Goal: Complete application form

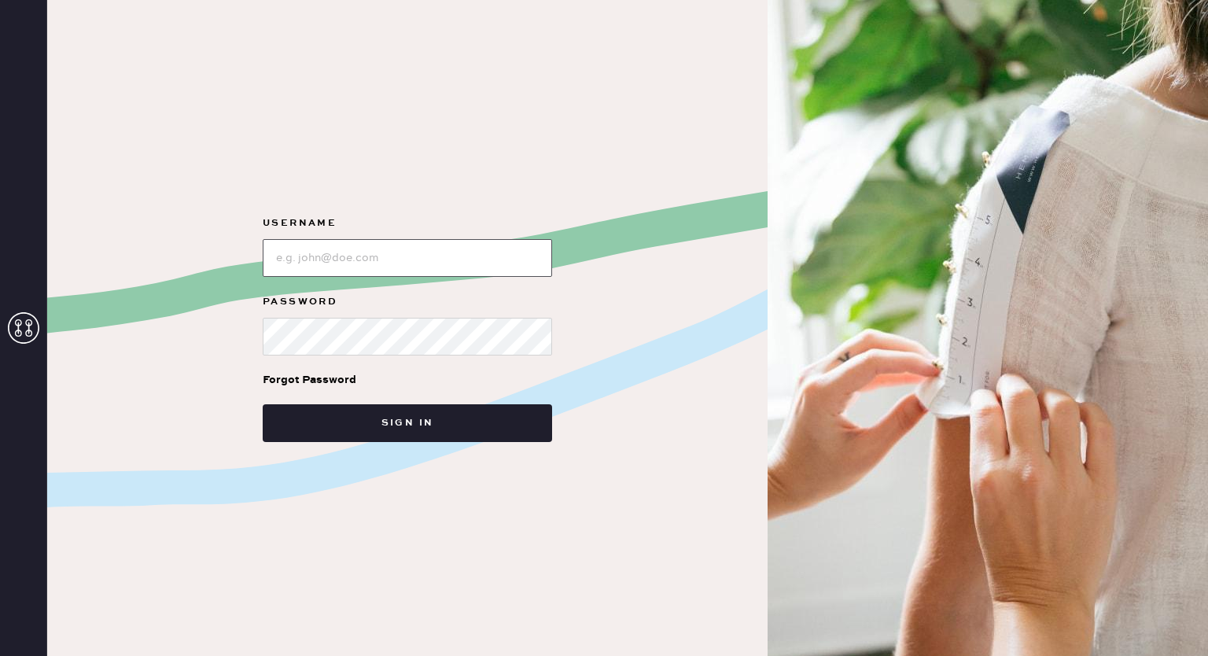
click at [321, 256] on input "loginName" at bounding box center [407, 258] width 289 height 38
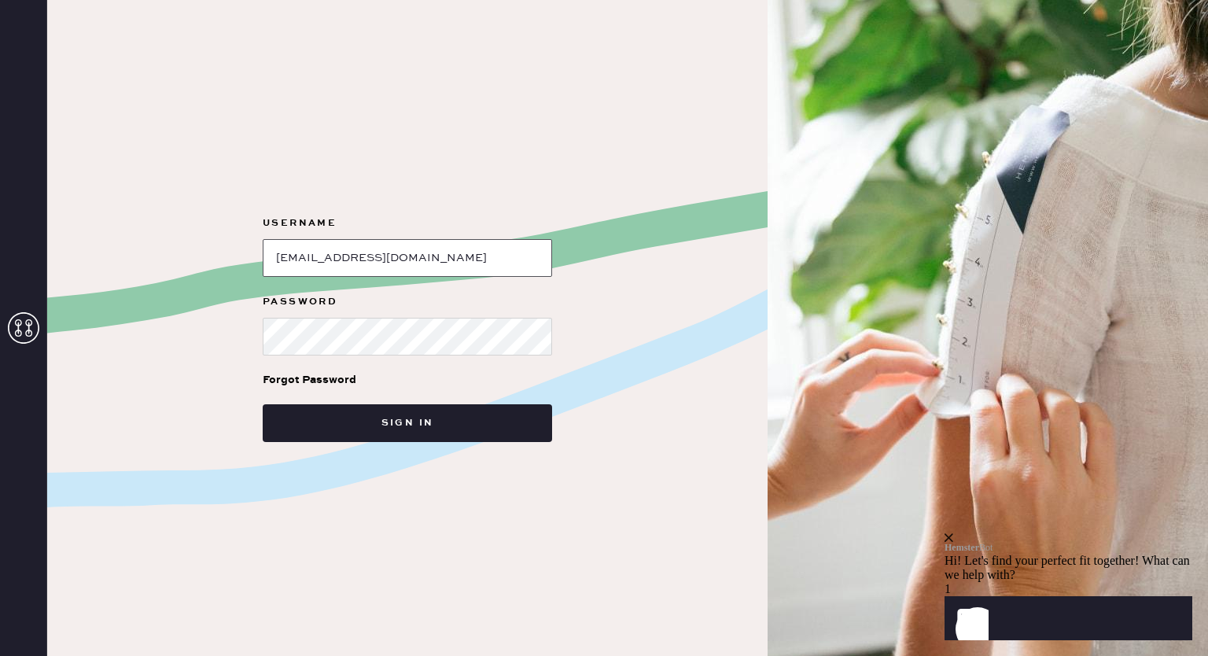
type input "[EMAIL_ADDRESS][DOMAIN_NAME]"
click at [263, 404] on button "Sign in" at bounding box center [407, 423] width 289 height 38
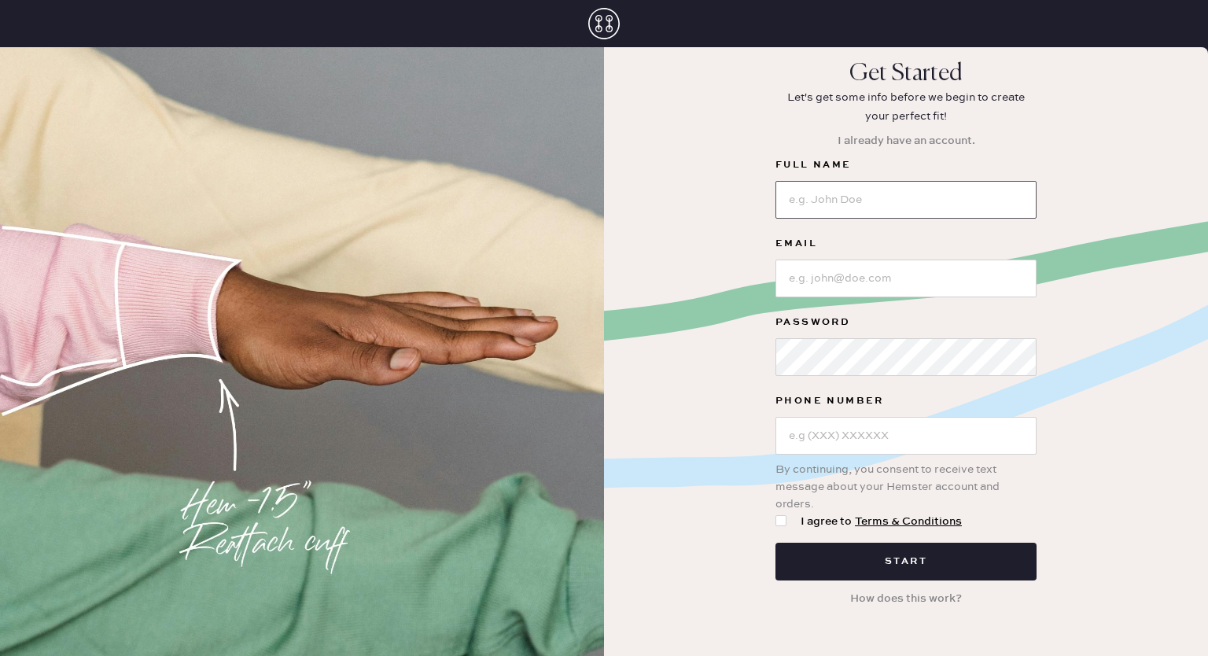
click at [876, 208] on input at bounding box center [906, 200] width 261 height 38
type input "Helen"
type input "L"
type input "[EMAIL_ADDRESS][DOMAIN_NAME]"
click at [867, 208] on input "Helen" at bounding box center [906, 200] width 261 height 38
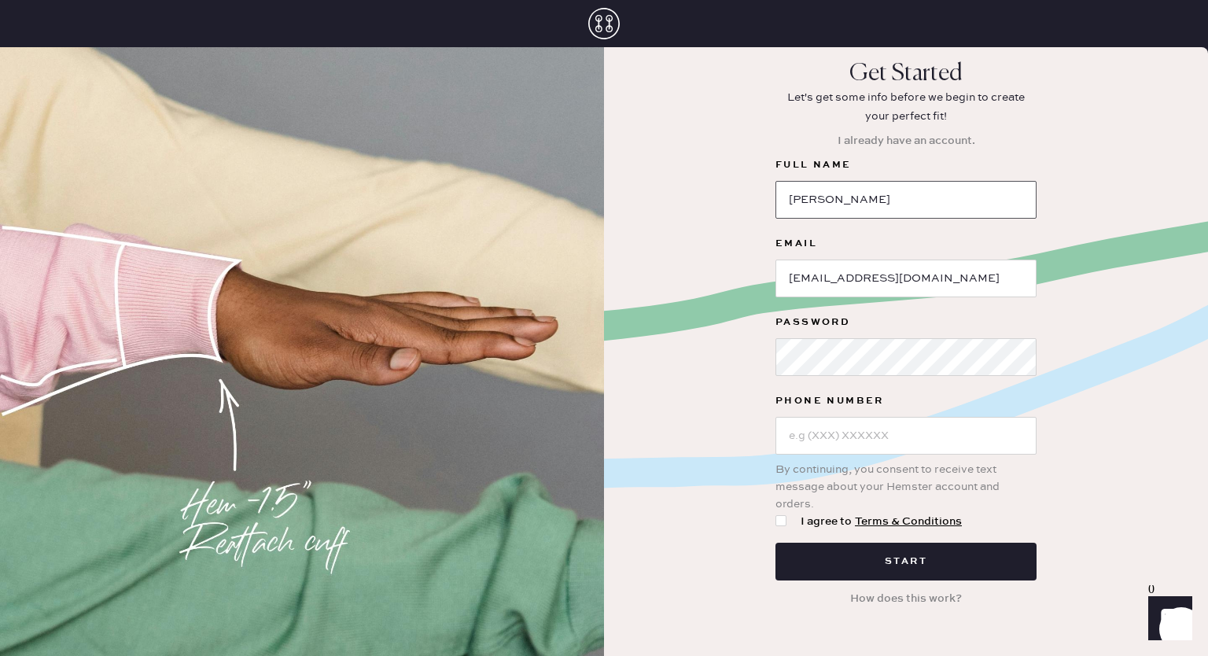
type input "Helen Lu"
click at [824, 440] on input "text" at bounding box center [906, 436] width 261 height 38
type input "(470) 398-8862"
click at [782, 515] on div at bounding box center [781, 520] width 11 height 11
click at [776, 514] on input "I agree to Terms & Conditions" at bounding box center [776, 513] width 1 height 1
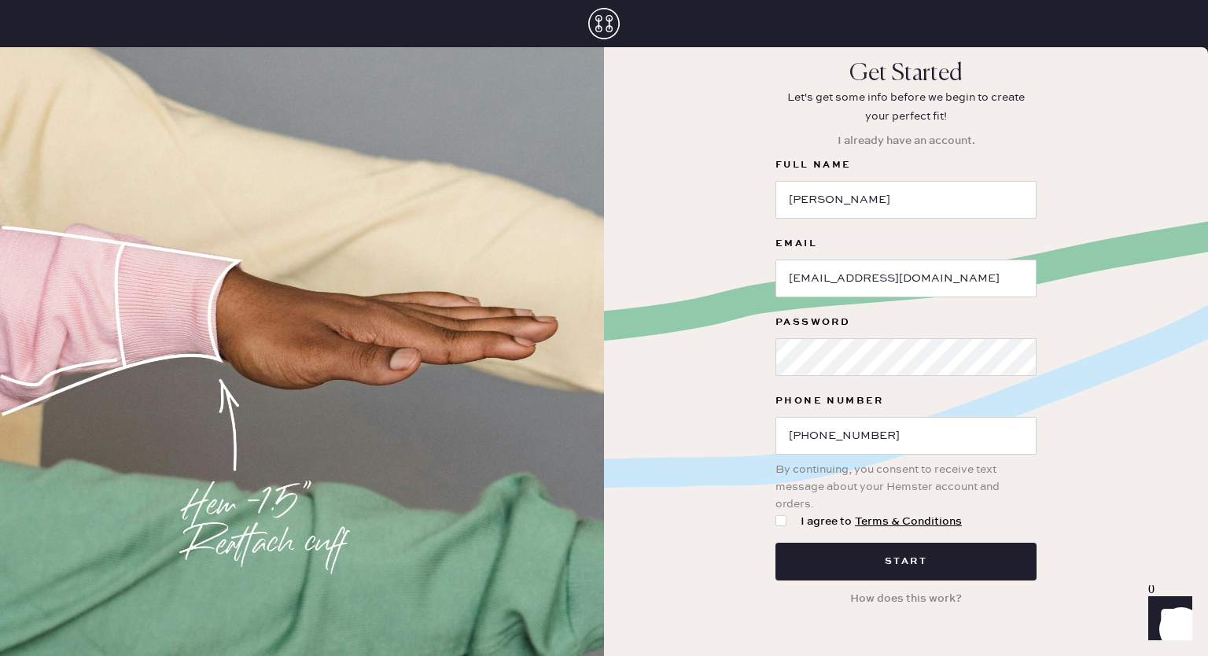
checkbox input "true"
click at [846, 556] on button "Start" at bounding box center [906, 562] width 261 height 38
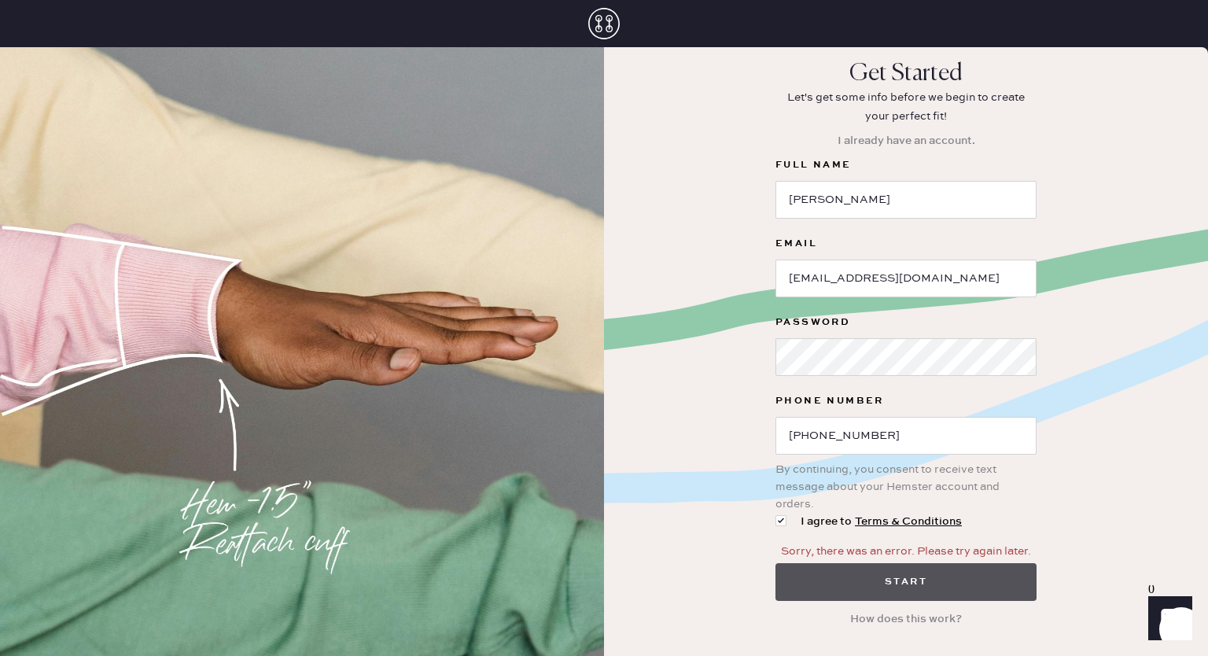
click at [887, 575] on button "Start" at bounding box center [906, 582] width 261 height 38
